Goal: Task Accomplishment & Management: Use online tool/utility

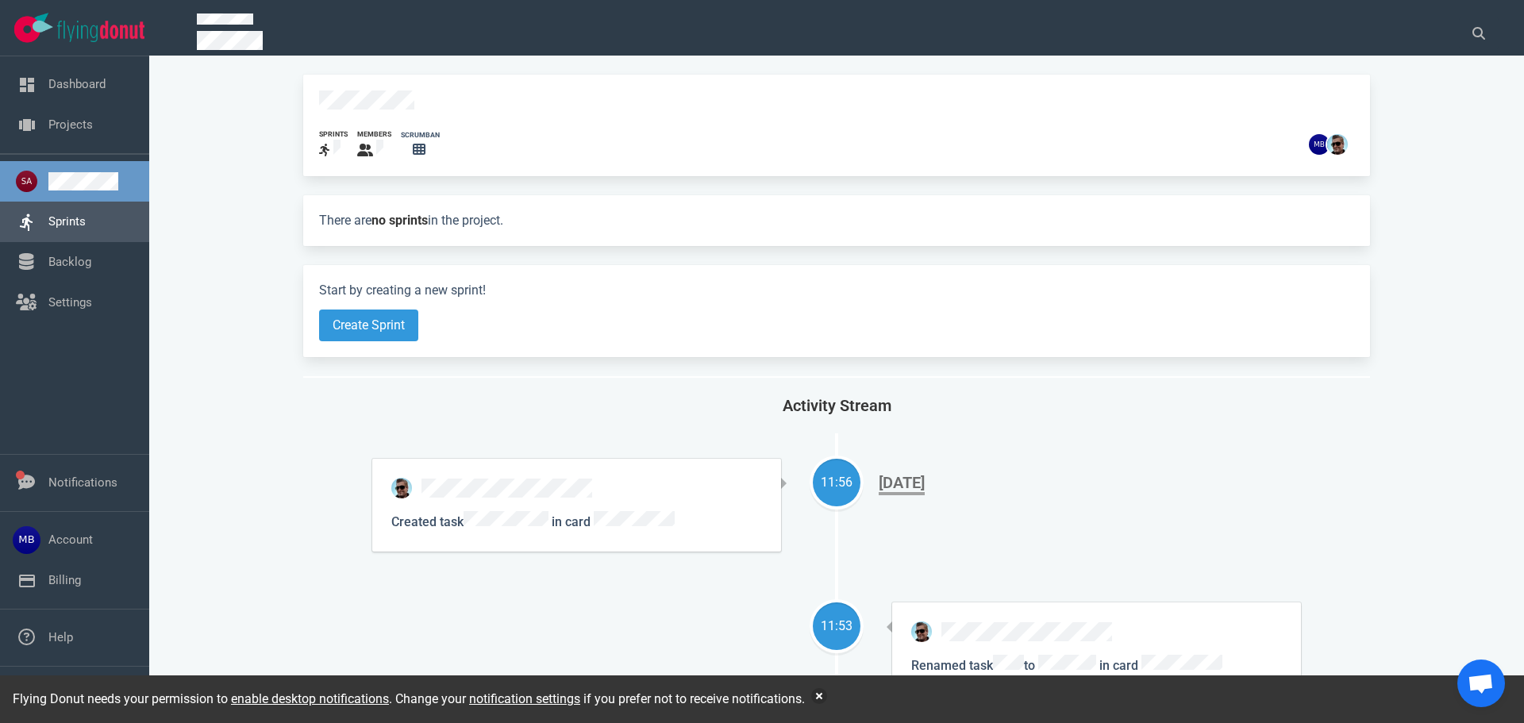
click at [75, 214] on link "Sprints" at bounding box center [66, 221] width 37 height 14
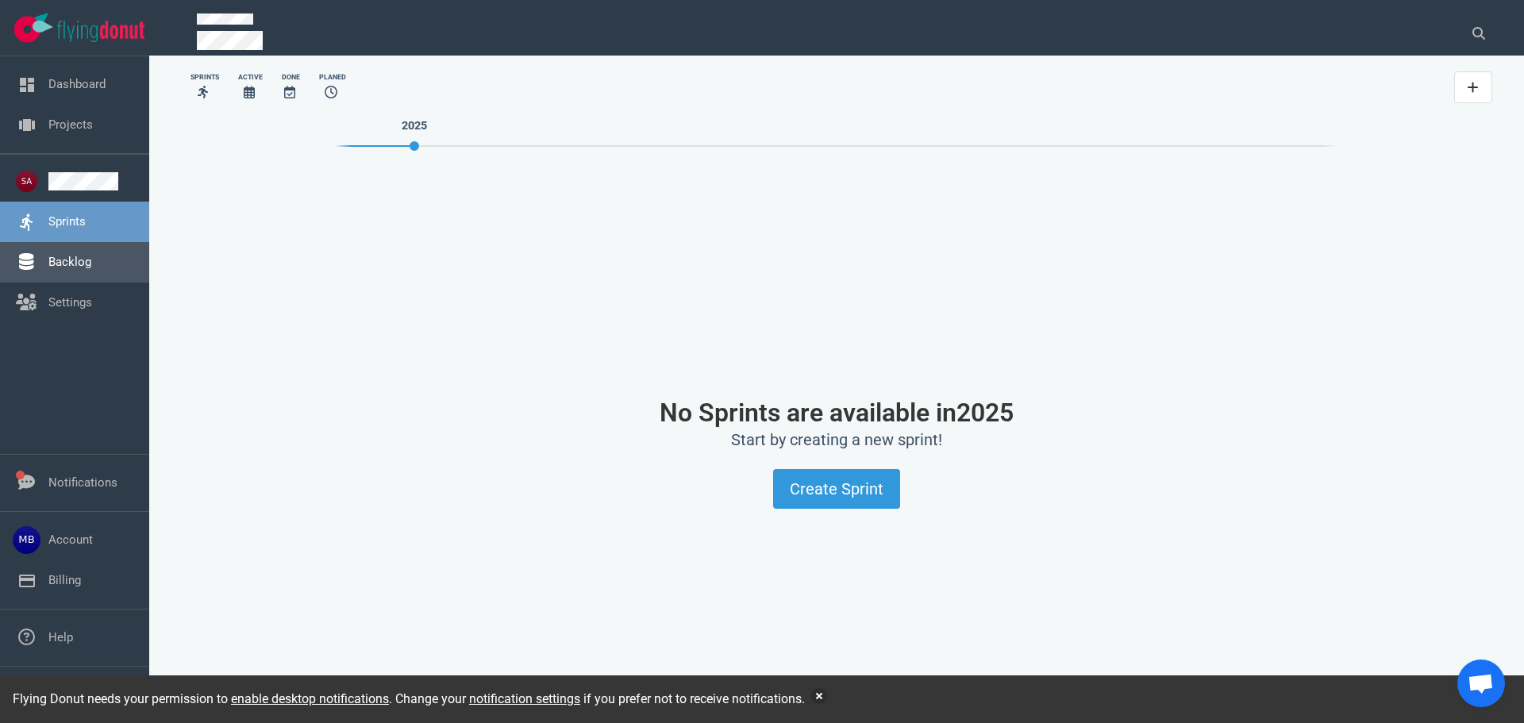
click at [79, 255] on link "Backlog" at bounding box center [69, 262] width 43 height 14
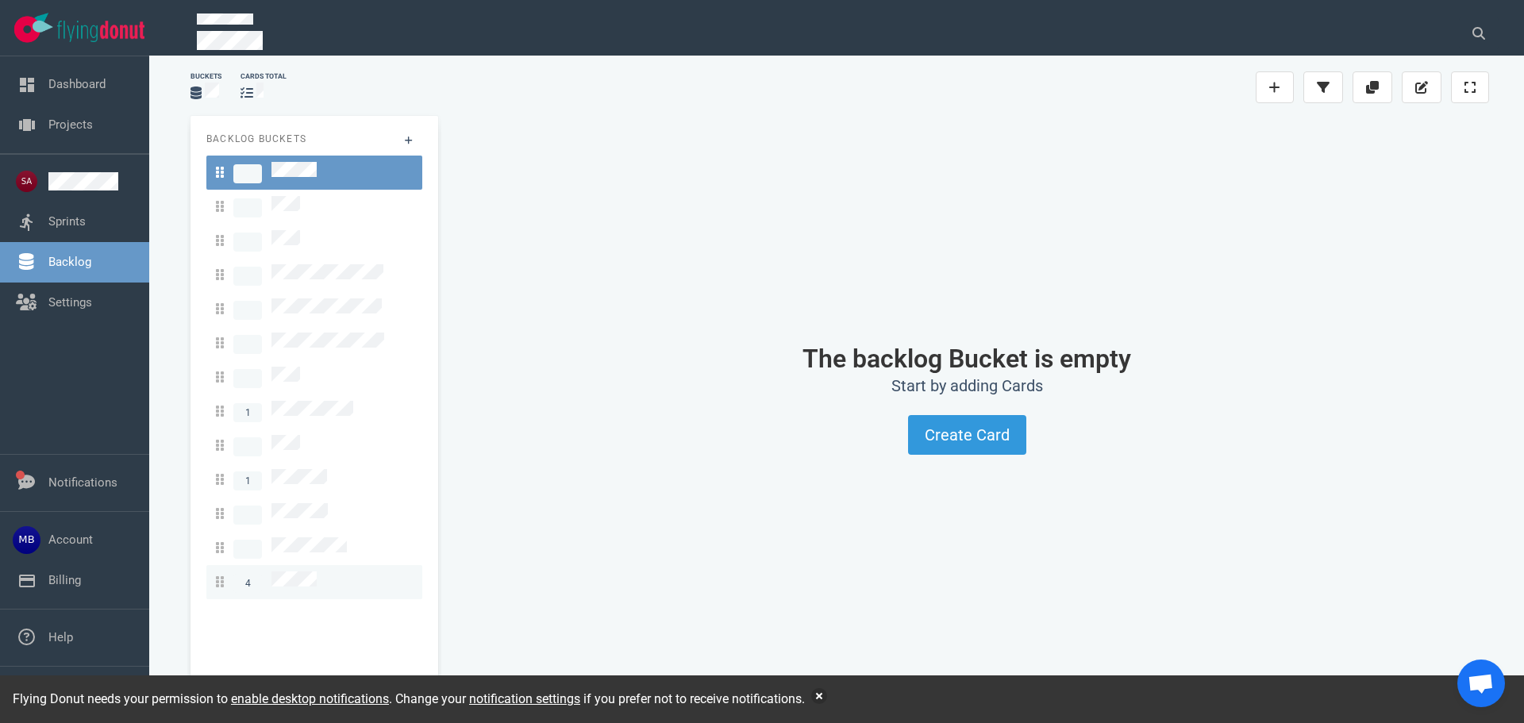
click at [268, 572] on span "4" at bounding box center [266, 582] width 101 height 21
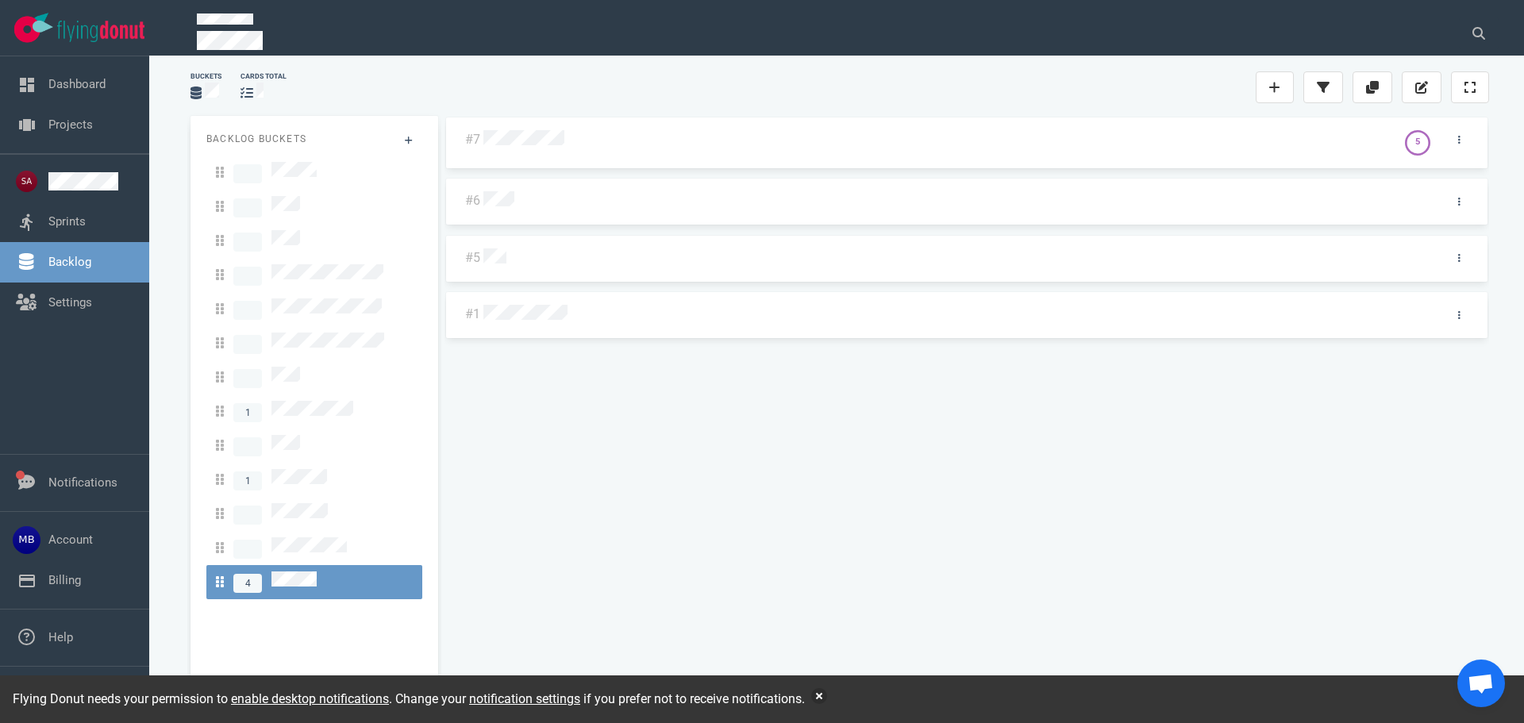
click at [542, 141] on div "#7 5 #6 #5 #1" at bounding box center [967, 403] width 1045 height 575
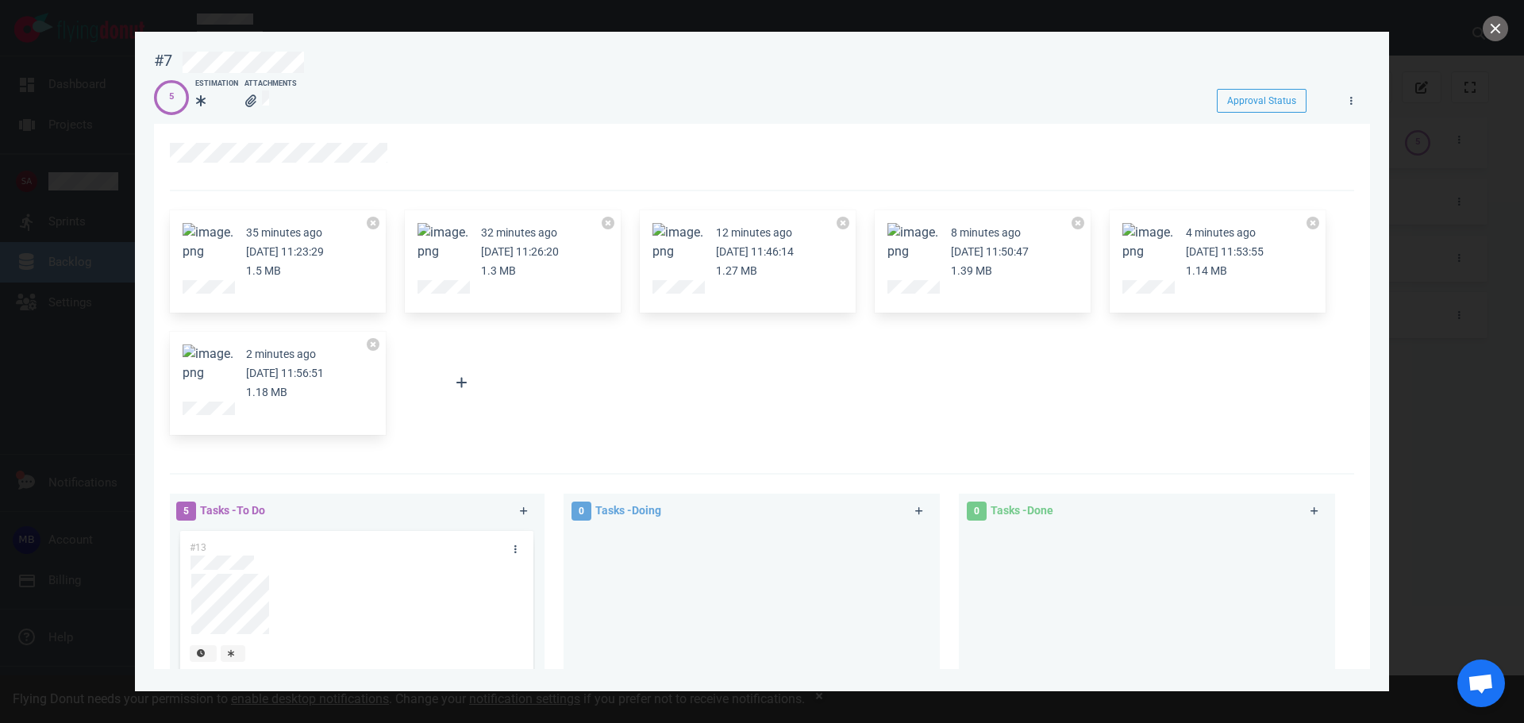
click at [722, 386] on div "35 minutes ago [DATE] 11:23:29 1.5 MB 32 minutes ago [DATE] 11:26:20 1.3 MB 12 …" at bounding box center [757, 323] width 1194 height 244
click at [218, 241] on button "Zoom image" at bounding box center [208, 242] width 51 height 38
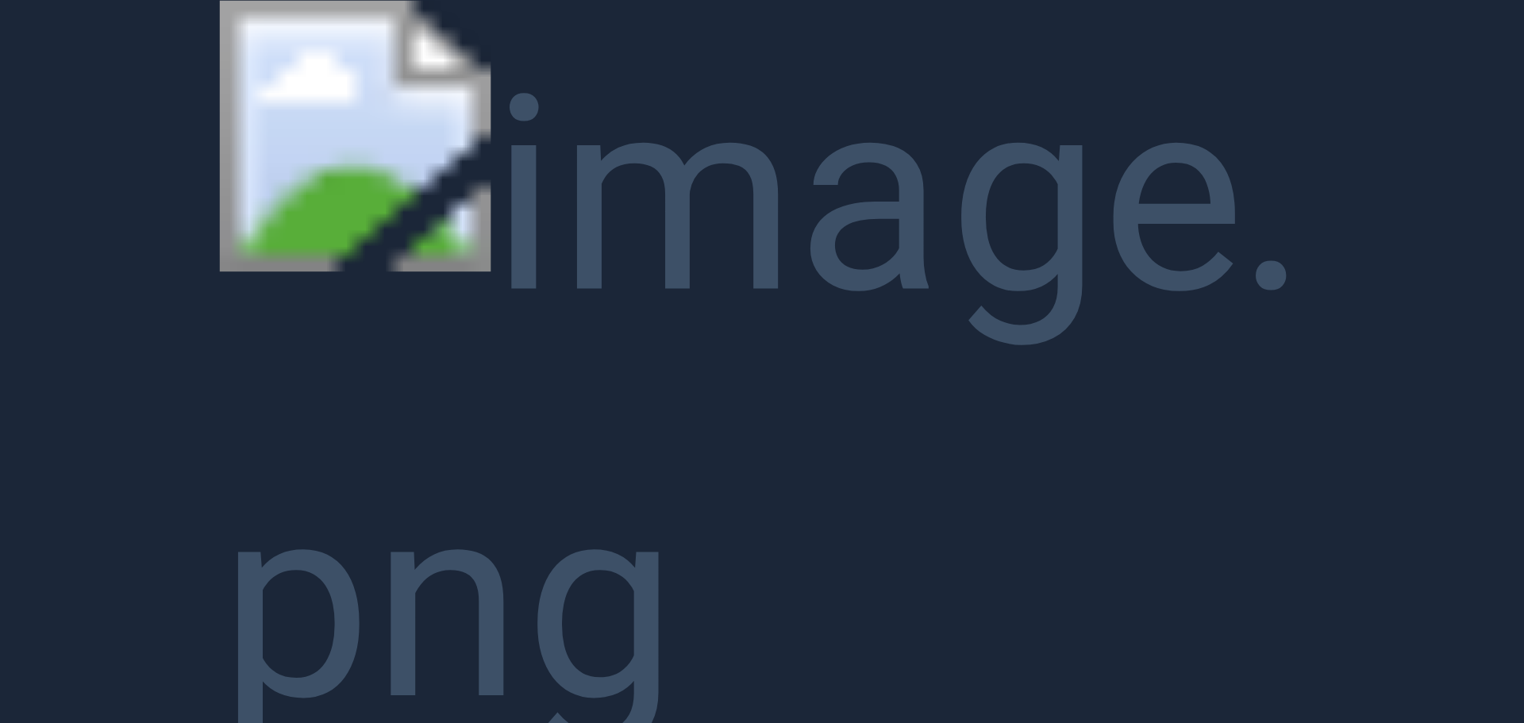
click at [218, 216] on button "Unzoom image" at bounding box center [762, 361] width 1524 height 723
